Goal: Entertainment & Leisure: Browse casually

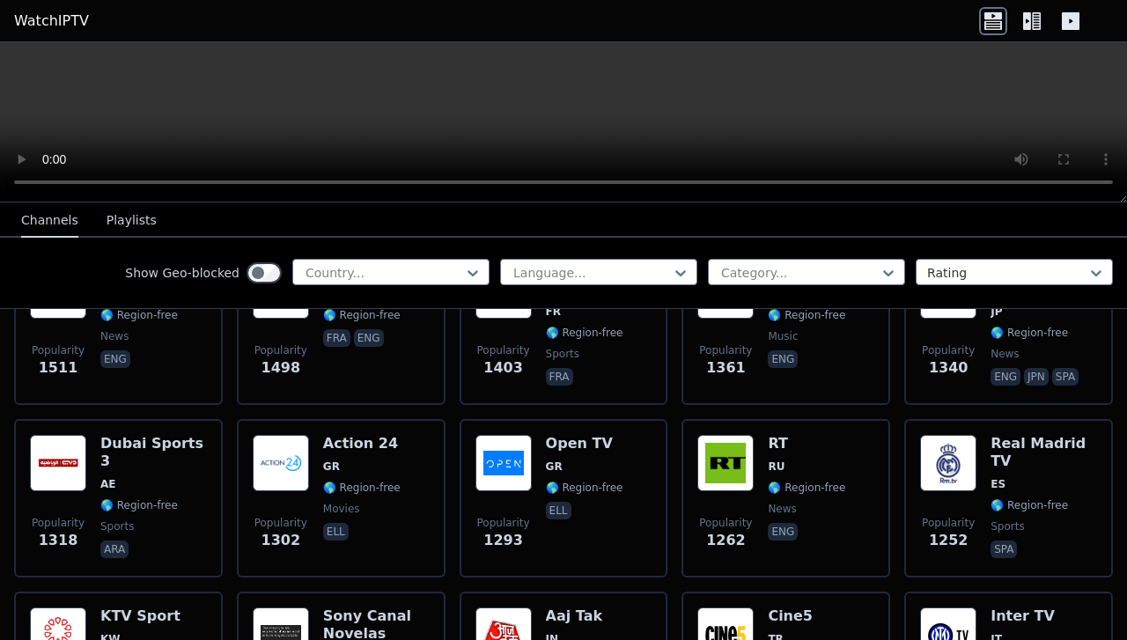
scroll to position [1291, 0]
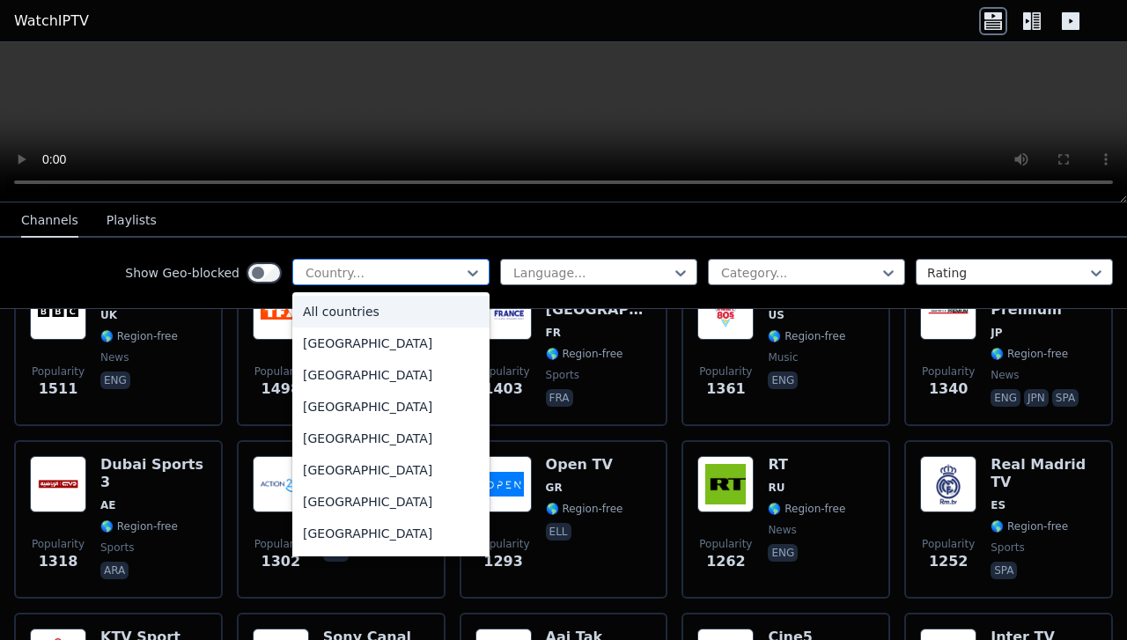
click at [366, 279] on div at bounding box center [384, 273] width 160 height 18
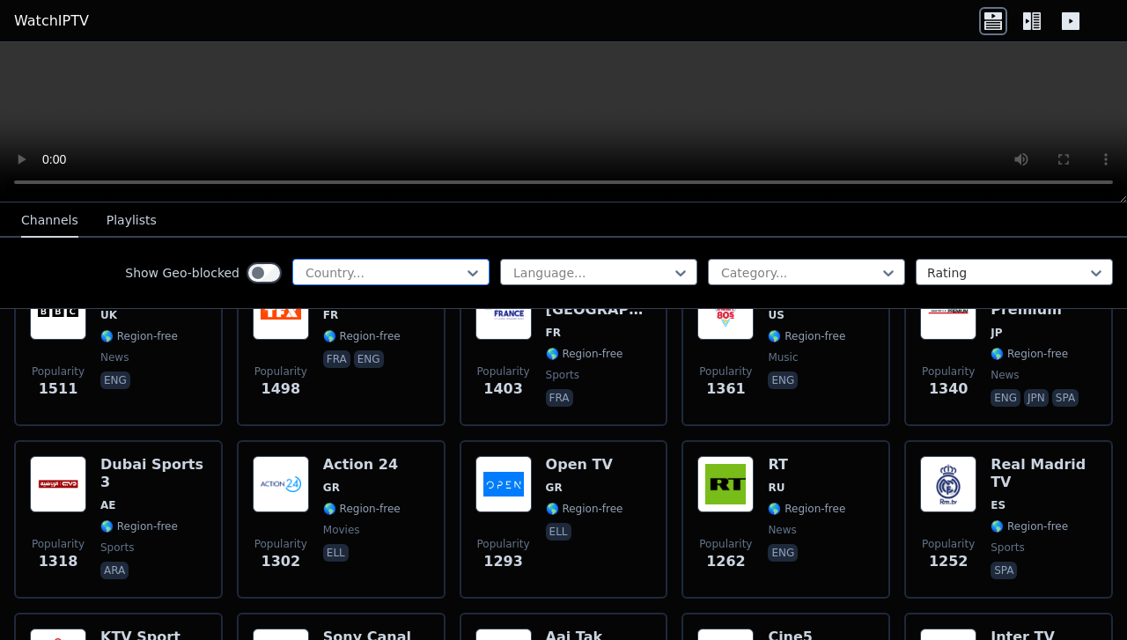
click at [366, 279] on div at bounding box center [384, 273] width 160 height 18
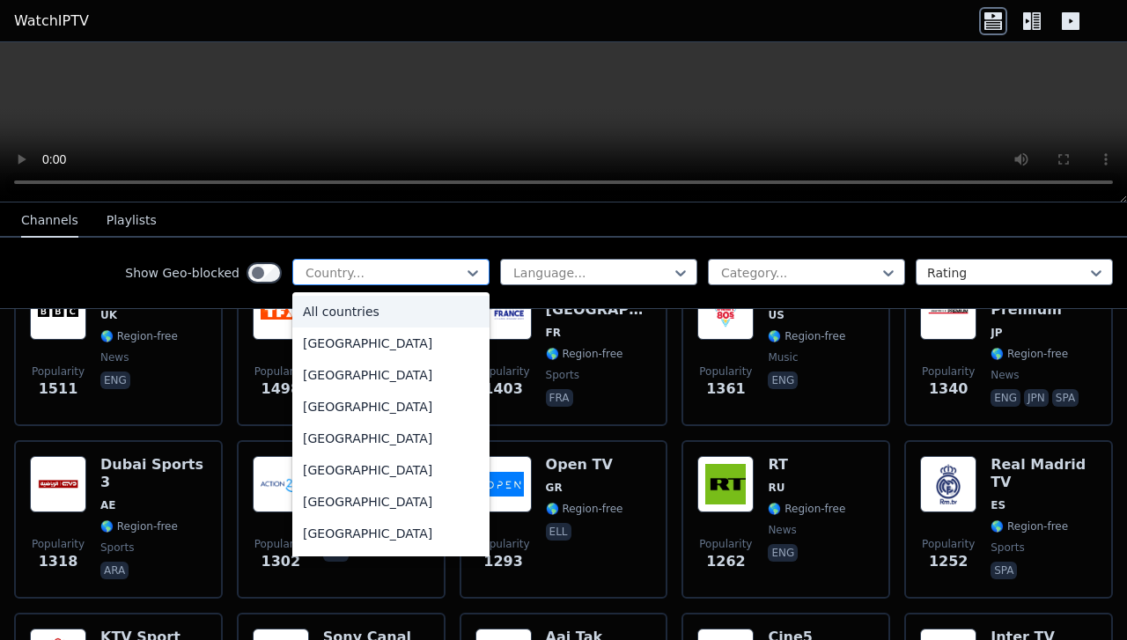
click at [366, 279] on div at bounding box center [384, 273] width 160 height 18
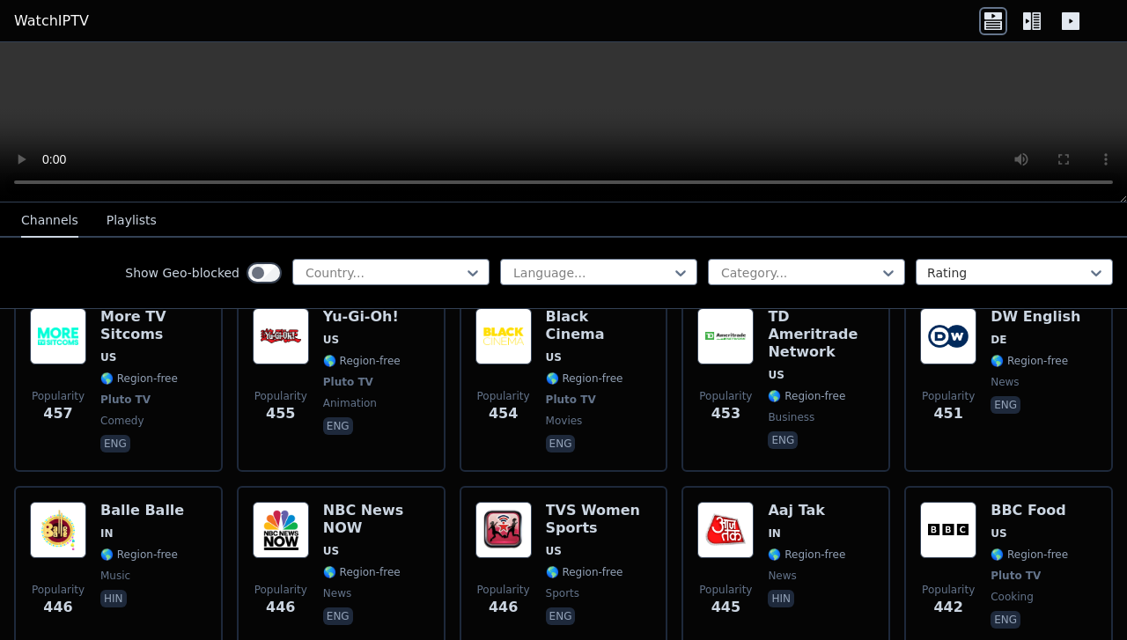
scroll to position [6529, 0]
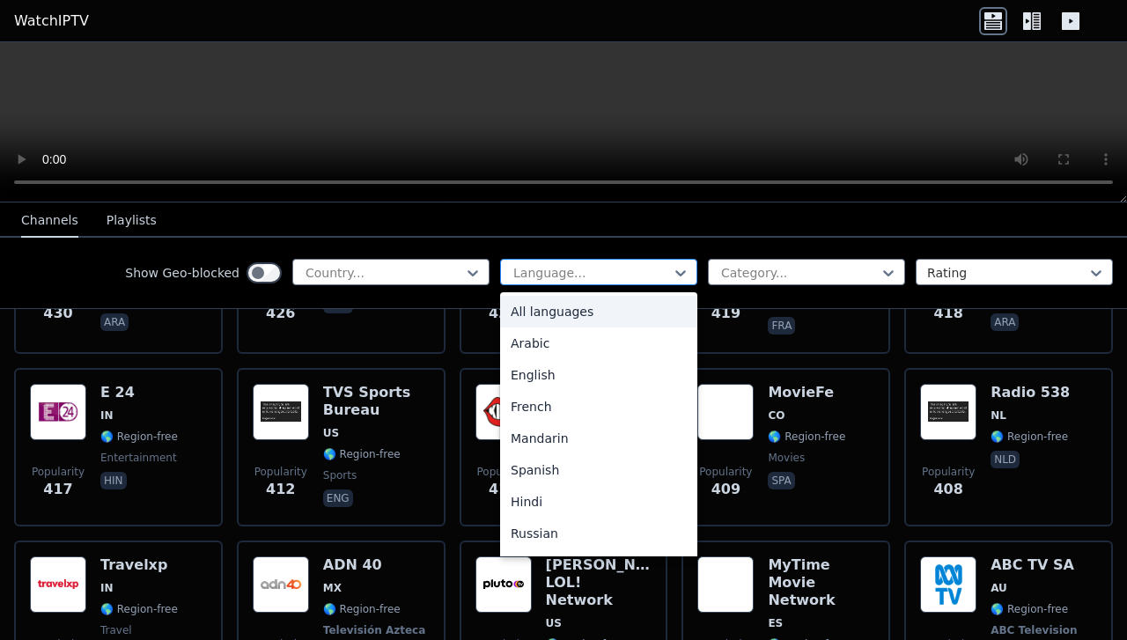
click at [577, 269] on div at bounding box center [592, 273] width 160 height 18
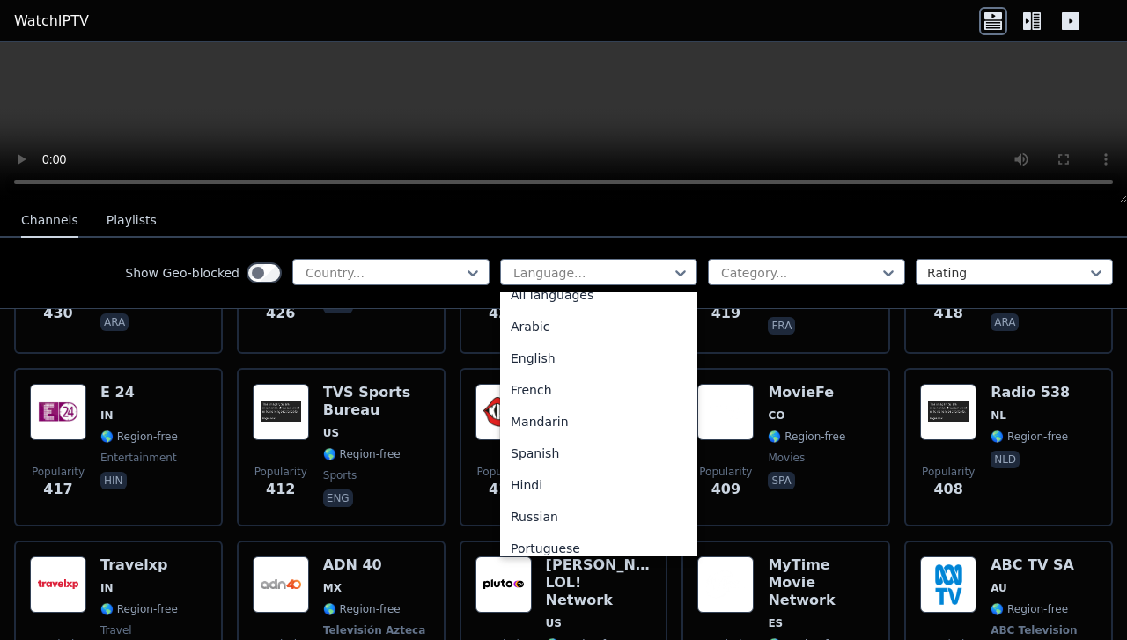
scroll to position [0, 0]
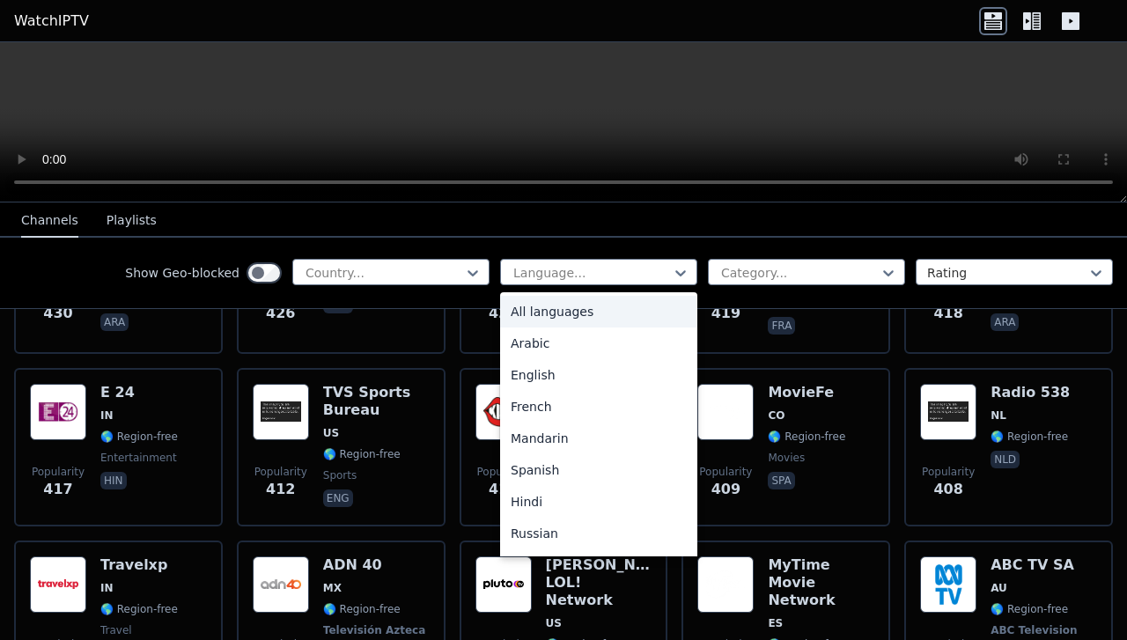
click at [621, 314] on div "All languages" at bounding box center [598, 312] width 197 height 32
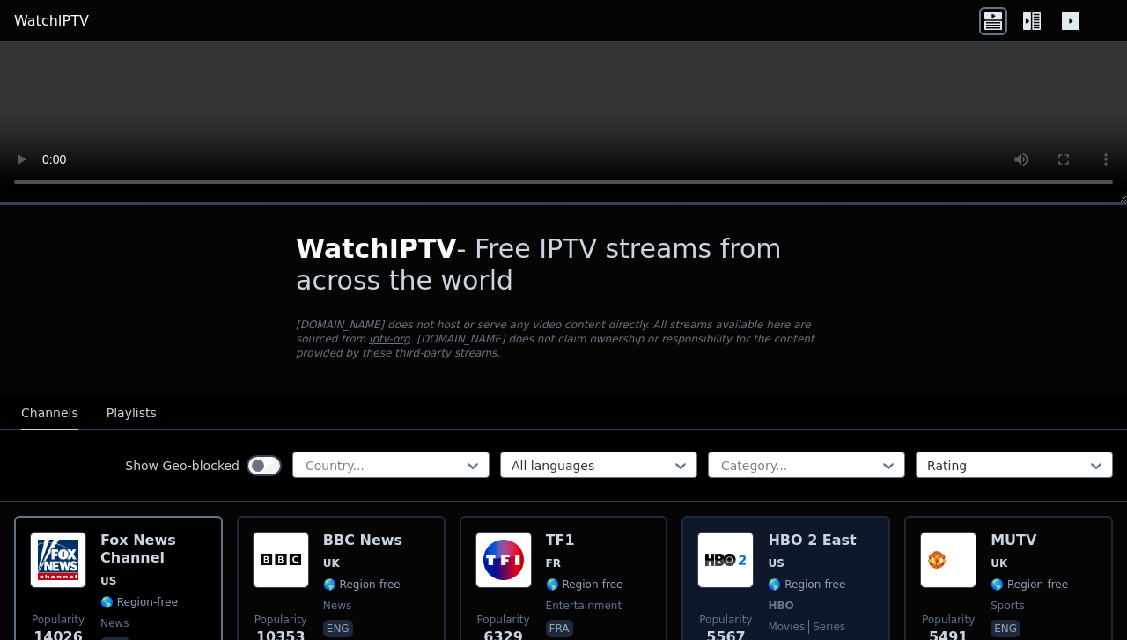
click at [734, 582] on div "Popularity 5567" at bounding box center [725, 597] width 56 height 130
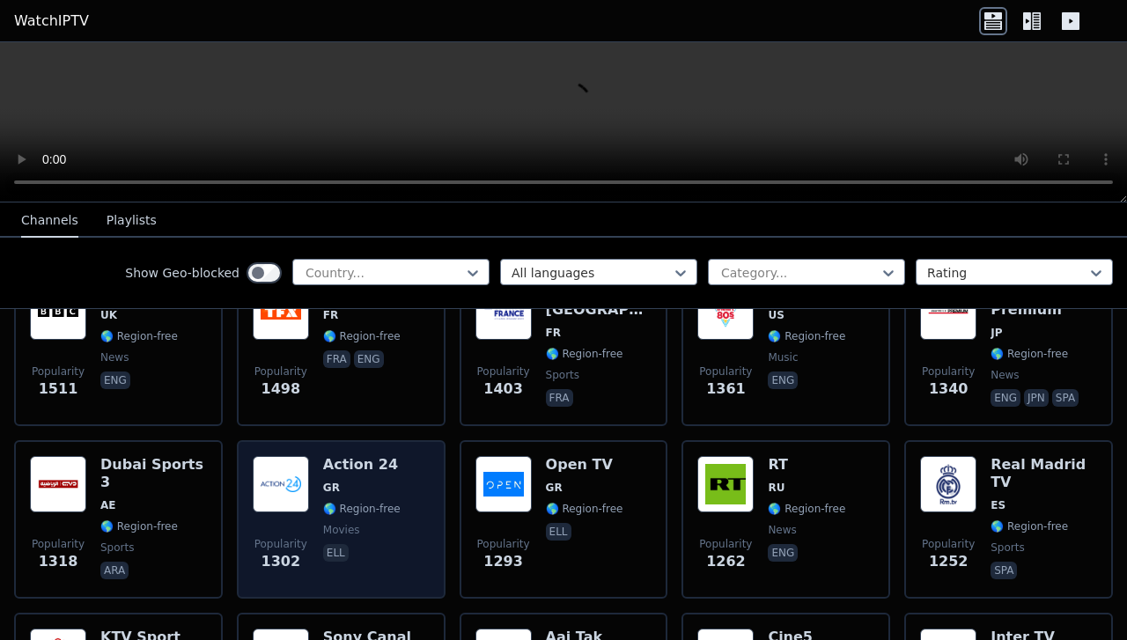
scroll to position [968, 0]
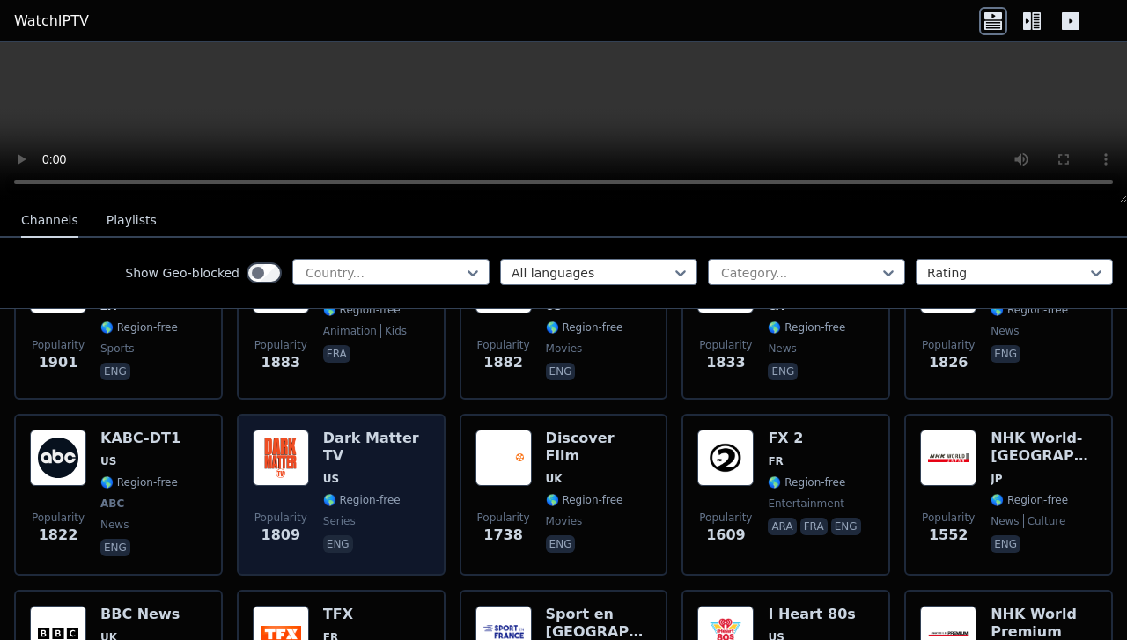
click at [376, 454] on div "Dark Matter TV US 🌎 Region-free series eng" at bounding box center [376, 495] width 107 height 130
drag, startPoint x: 374, startPoint y: 461, endPoint x: 317, endPoint y: 477, distance: 59.4
click at [317, 477] on div "Popularity 1809 Dark Matter TV US 🌎 Region-free series eng" at bounding box center [341, 495] width 177 height 130
click at [289, 464] on img at bounding box center [281, 458] width 56 height 56
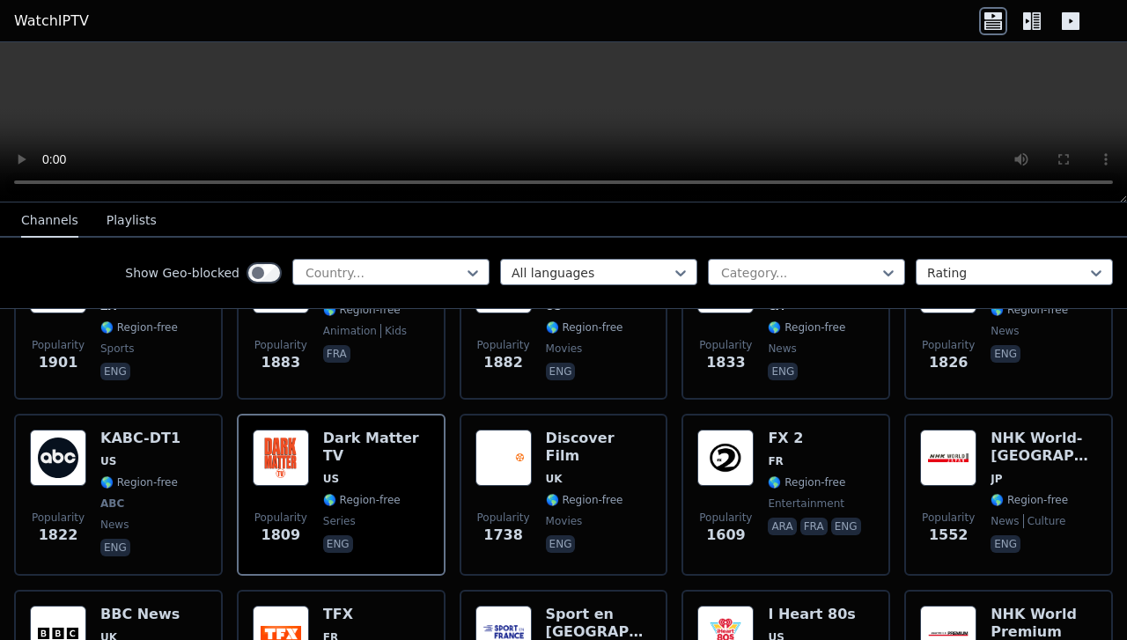
drag, startPoint x: 588, startPoint y: 85, endPoint x: 1123, endPoint y: 191, distance: 544.8
click at [1124, 194] on div at bounding box center [563, 122] width 1127 height 160
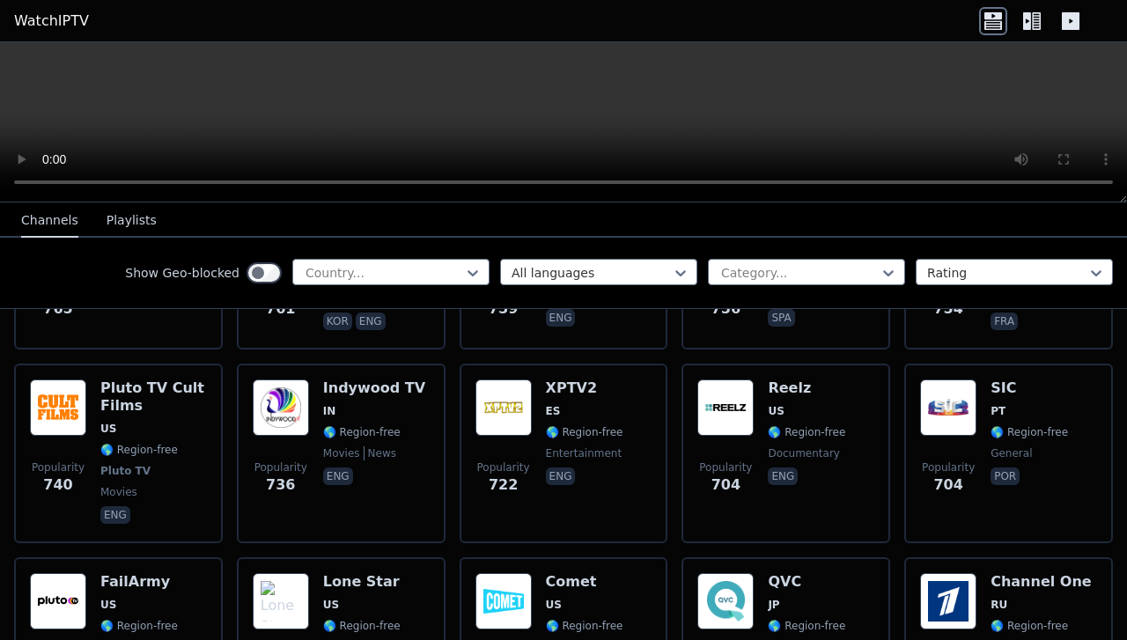
scroll to position [2905, 0]
